Goal: Navigation & Orientation: Understand site structure

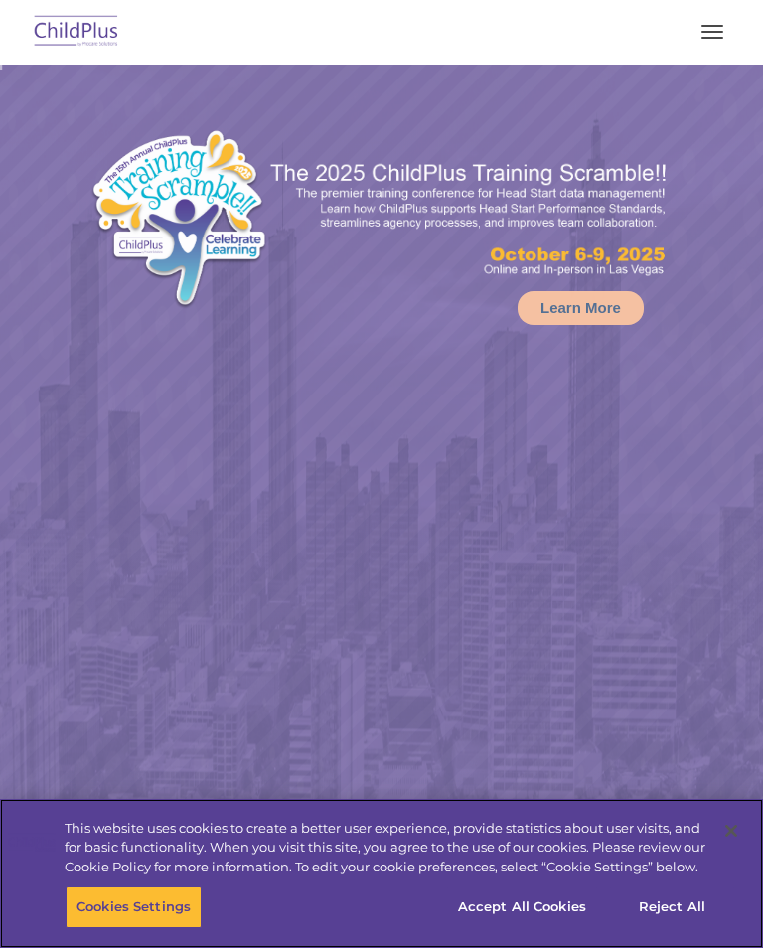
select select "MEDIUM"
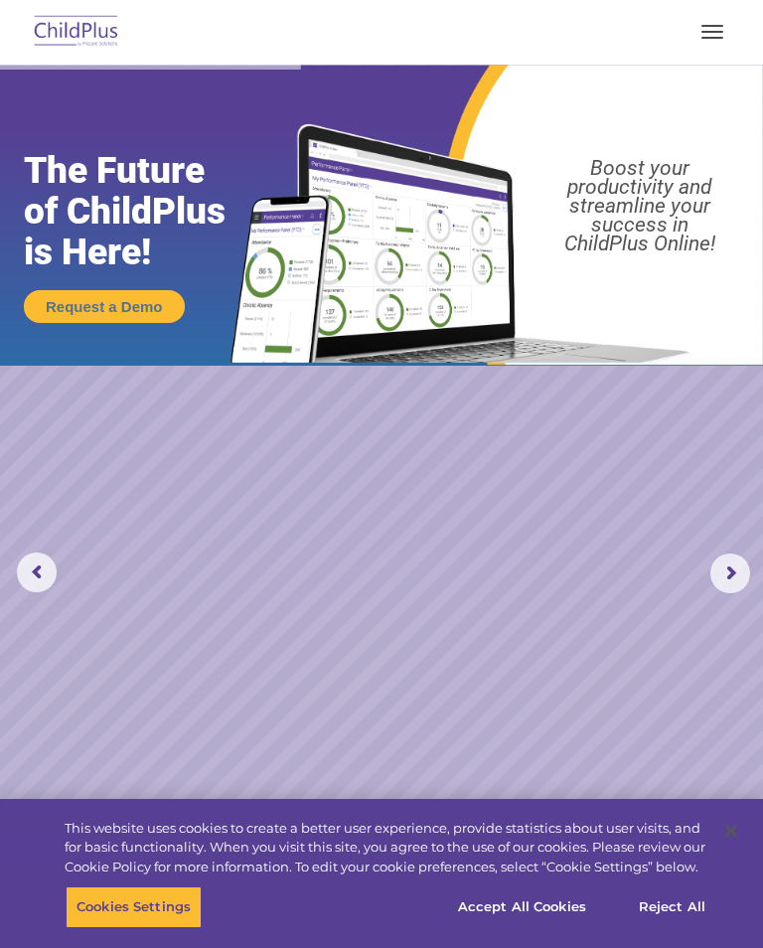
click at [723, 39] on button "button" at bounding box center [712, 32] width 42 height 32
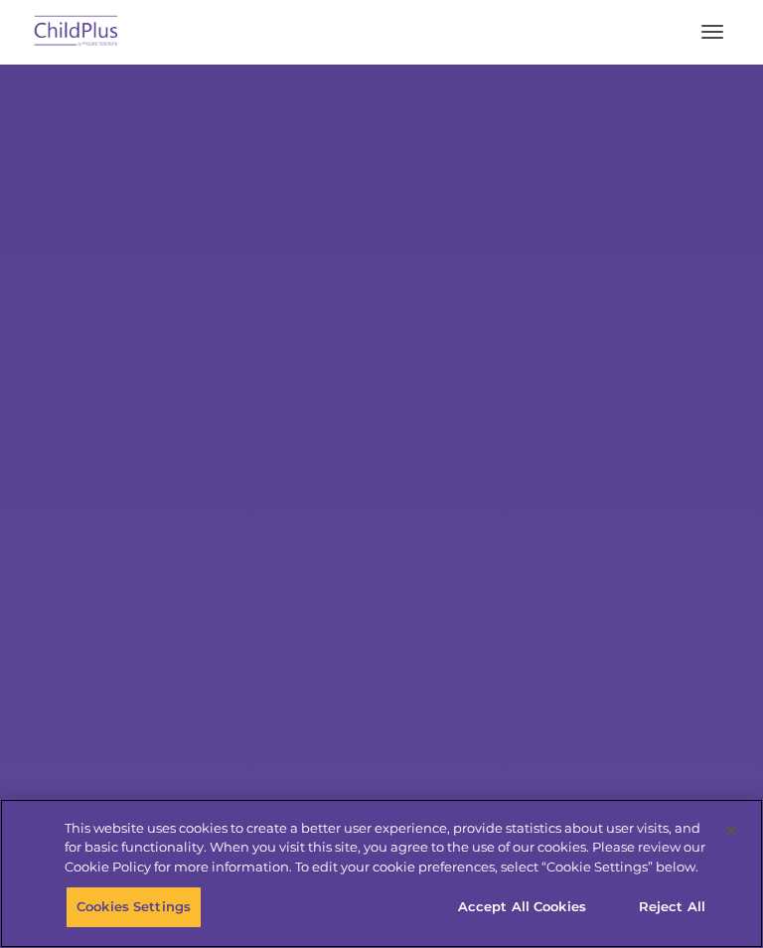
select select "MEDIUM"
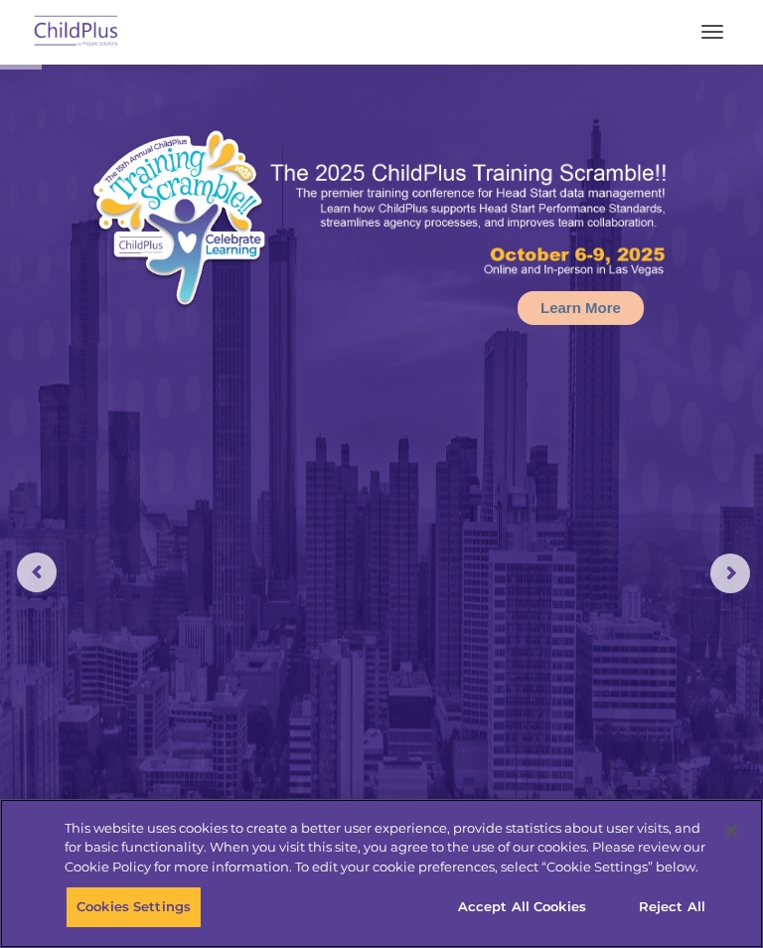
click at [497, 896] on button "Accept All Cookies" at bounding box center [522, 907] width 150 height 42
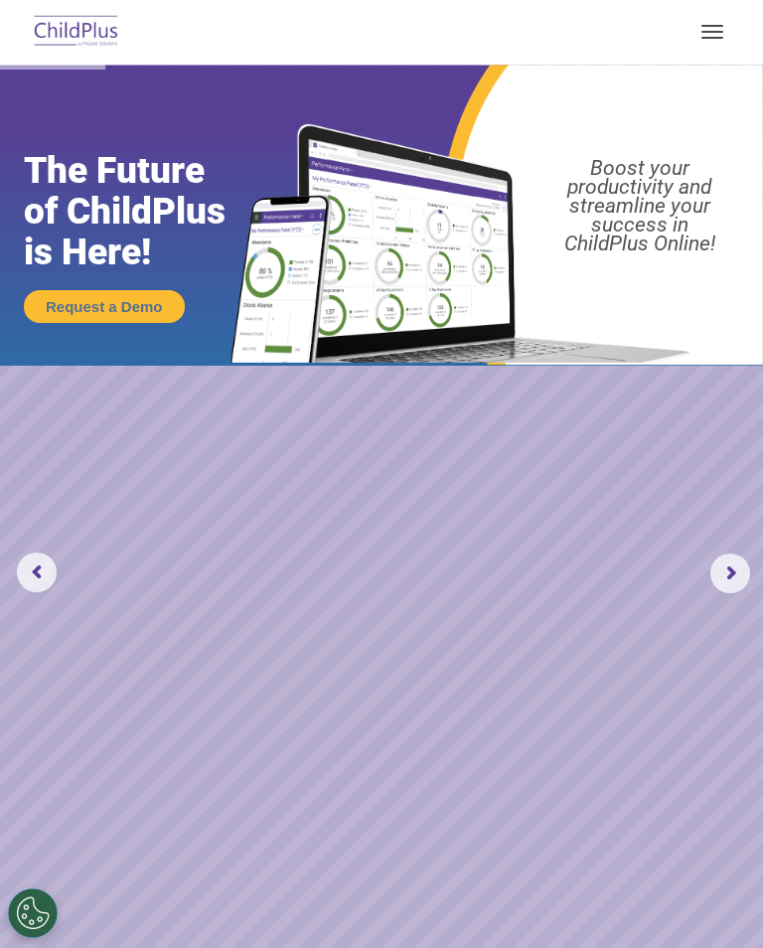
click at [728, 37] on button "button" at bounding box center [712, 32] width 42 height 32
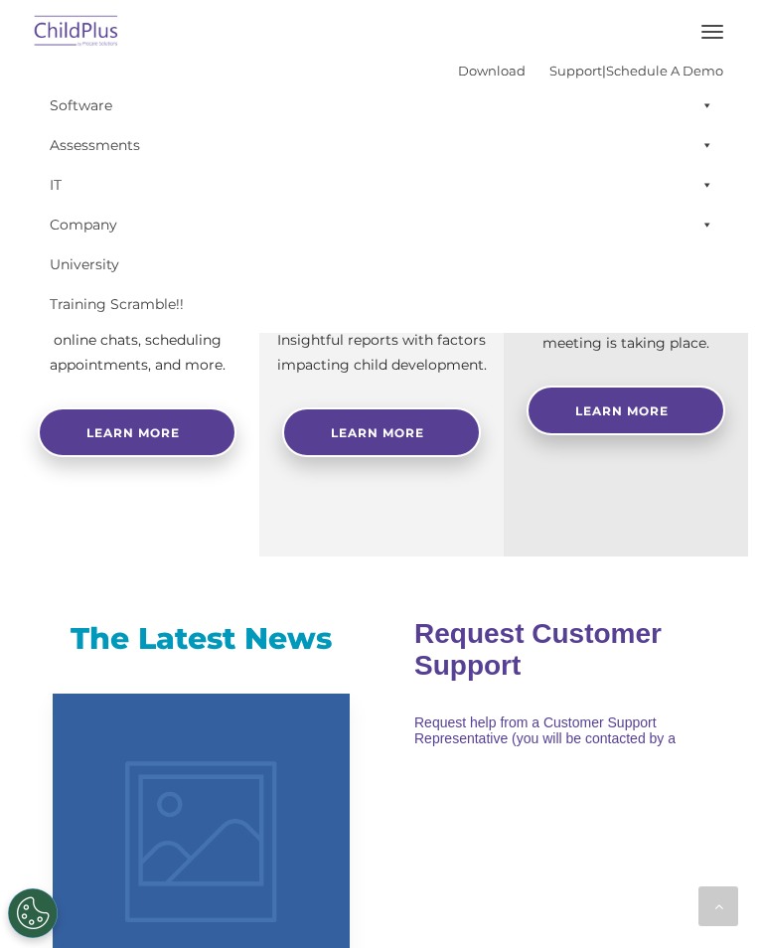
scroll to position [1229, 0]
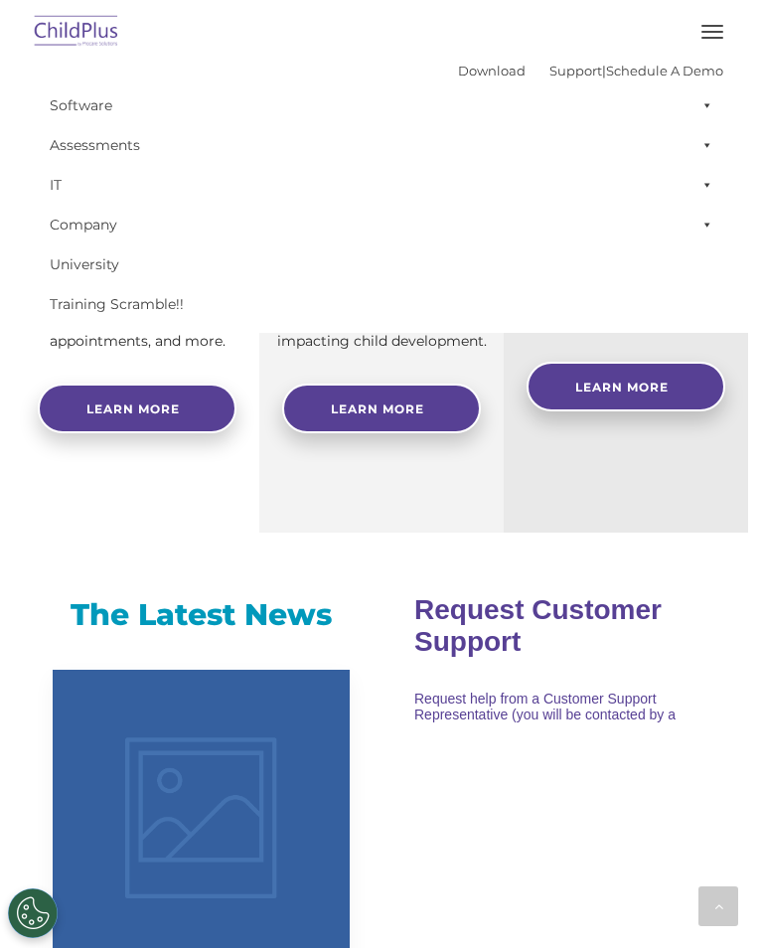
click at [633, 921] on label "Email *" at bounding box center [561, 924] width 297 height 20
click at [633, 938] on input "Email *" at bounding box center [557, 958] width 289 height 40
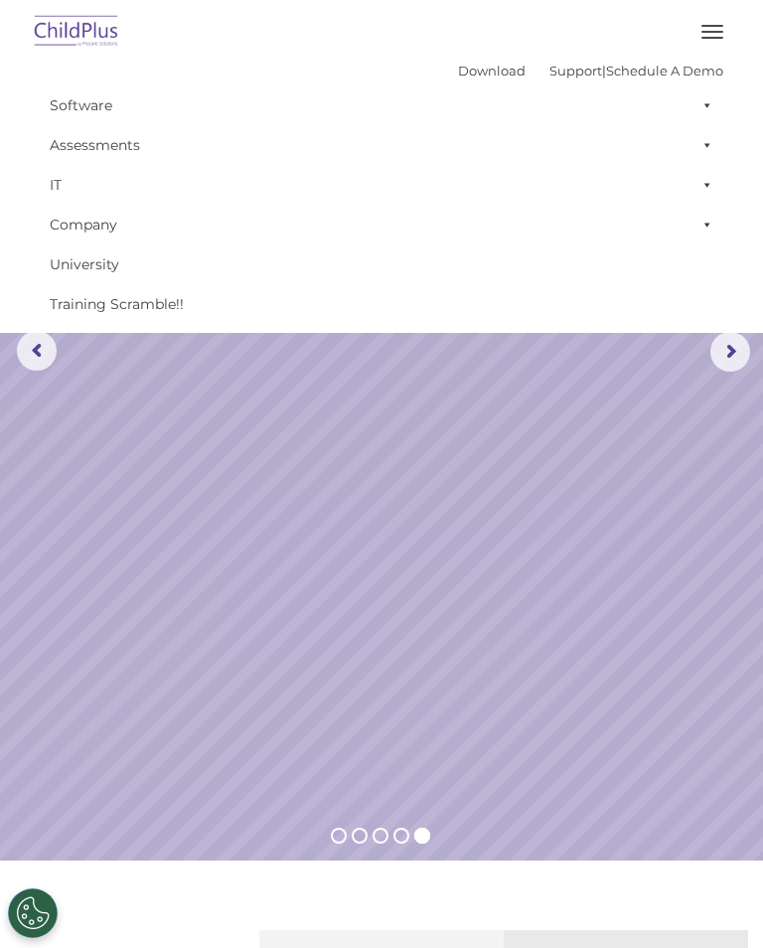
scroll to position [218, 0]
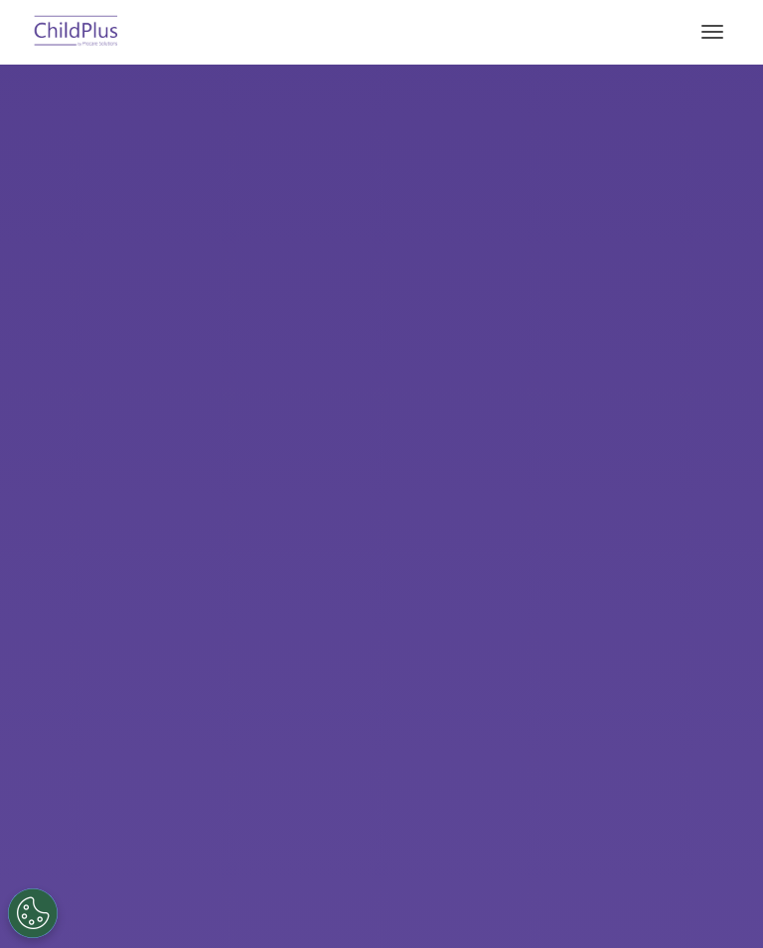
select select "MEDIUM"
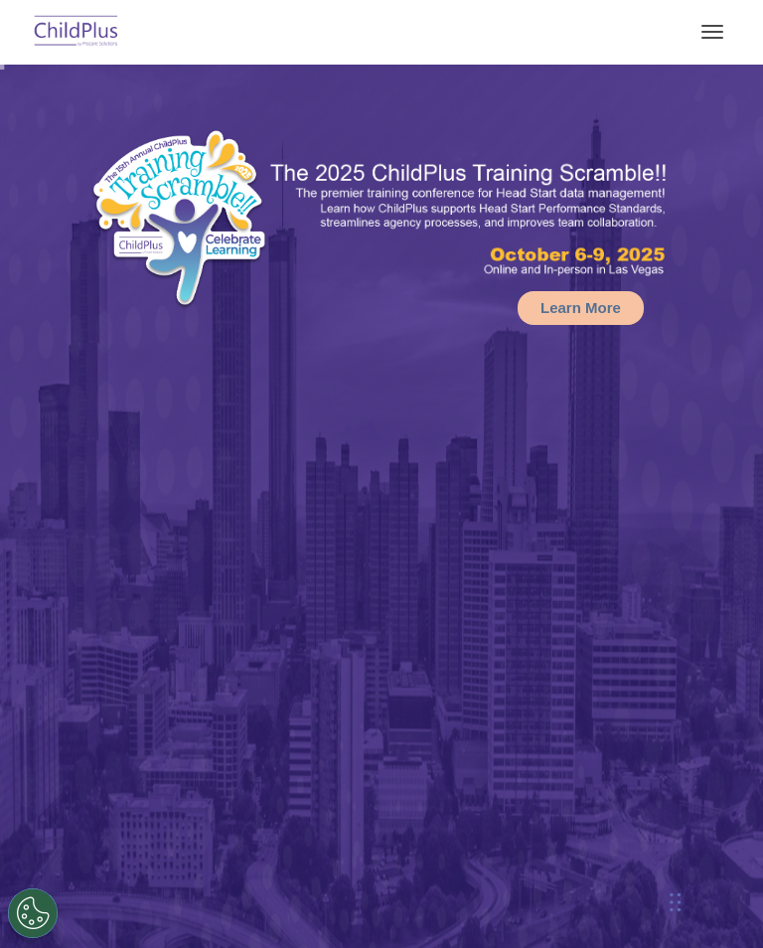
click at [720, 31] on span "button" at bounding box center [712, 32] width 22 height 2
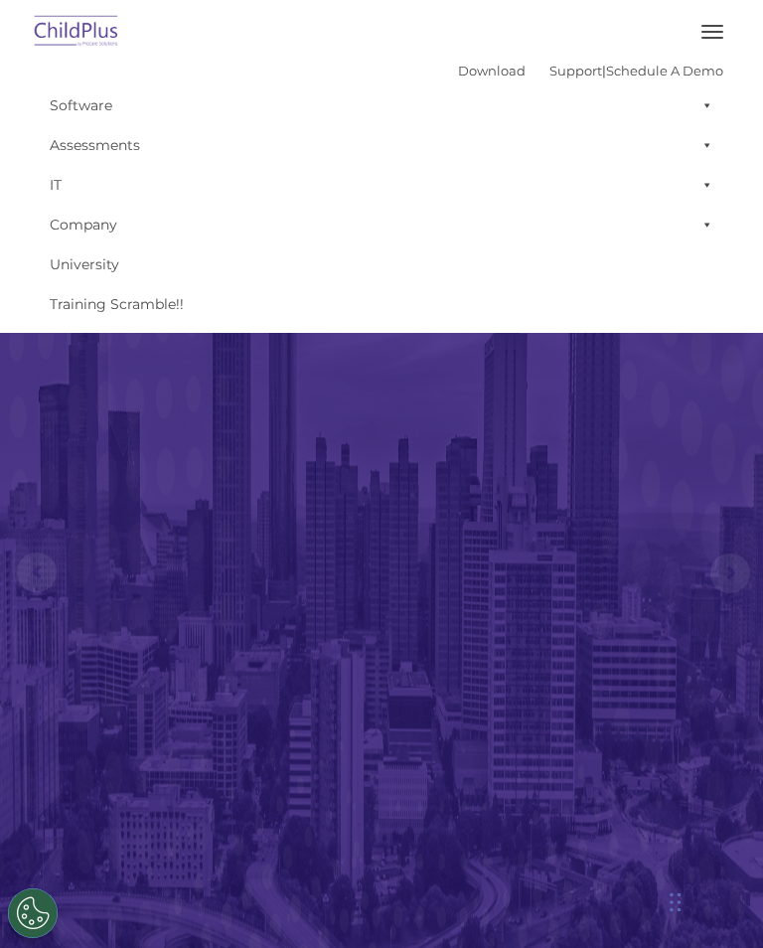
click at [711, 25] on span "button" at bounding box center [712, 26] width 22 height 2
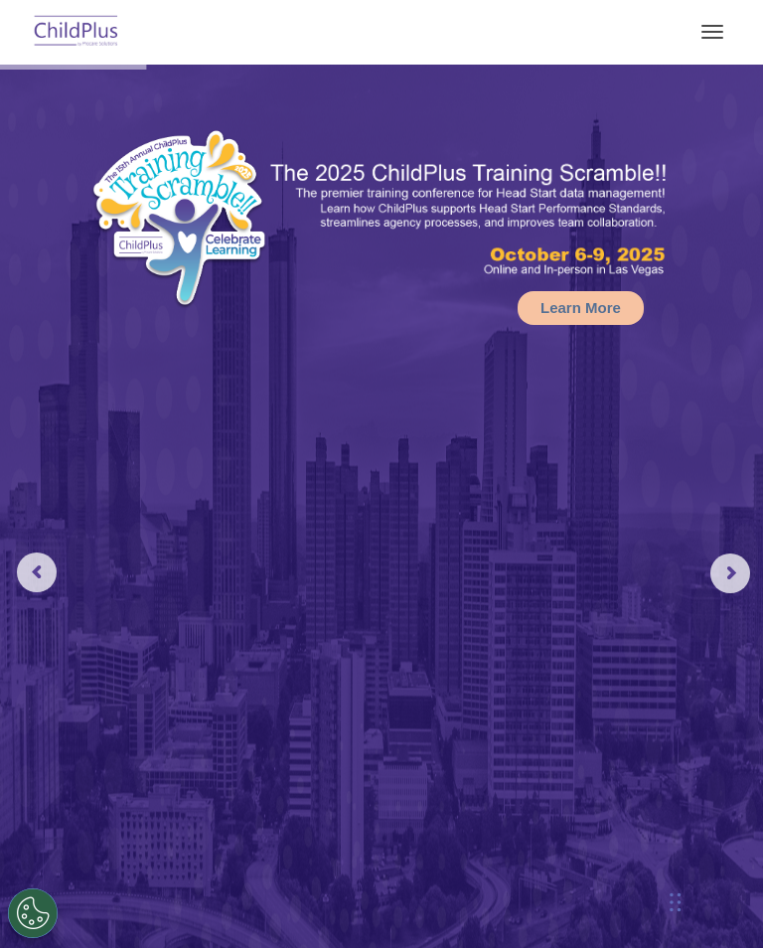
click at [713, 33] on button "button" at bounding box center [712, 32] width 42 height 32
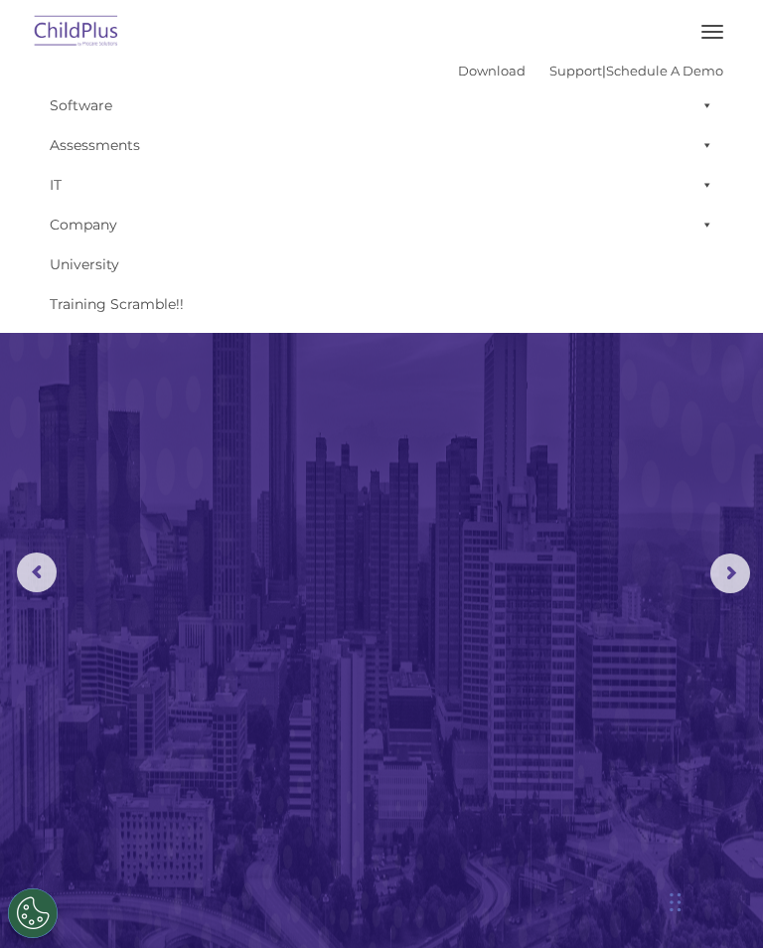
click at [706, 29] on button "button" at bounding box center [712, 32] width 42 height 32
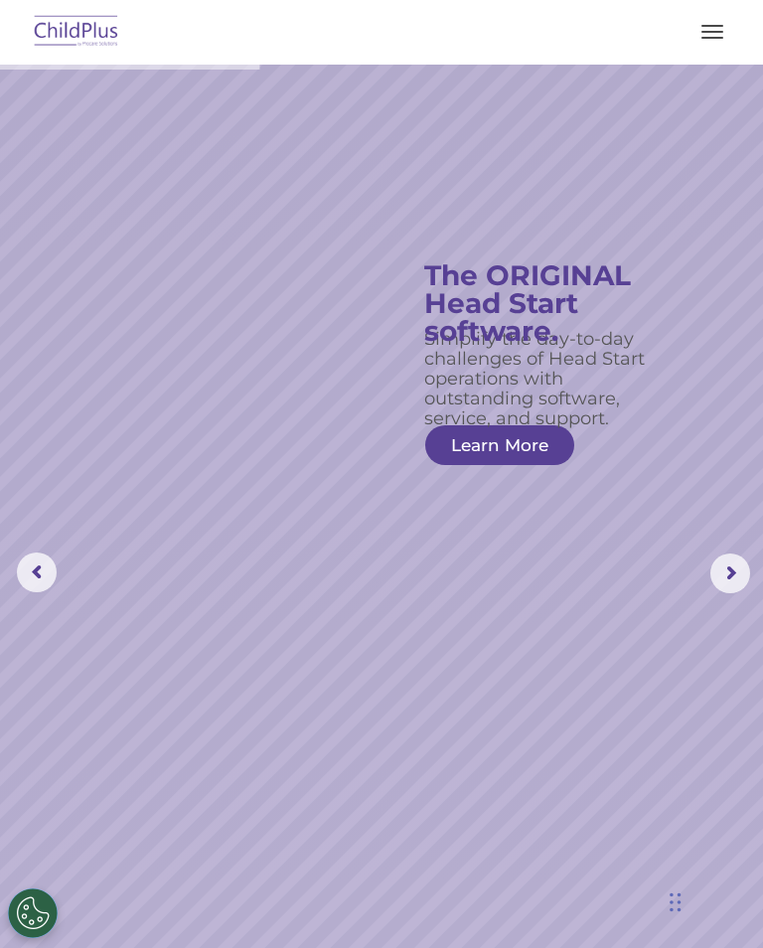
click at [707, 17] on button "button" at bounding box center [712, 32] width 42 height 32
